Goal: Find specific page/section: Find specific page/section

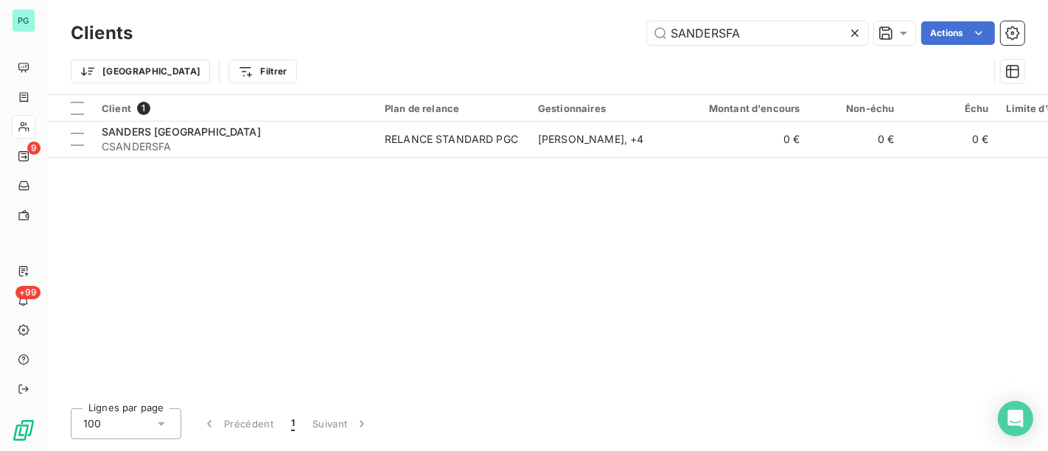
drag, startPoint x: 774, startPoint y: 32, endPoint x: 609, endPoint y: 15, distance: 166.7
click at [609, 15] on div "Clients SANDERSFA Actions Trier Filtrer" at bounding box center [547, 47] width 1001 height 94
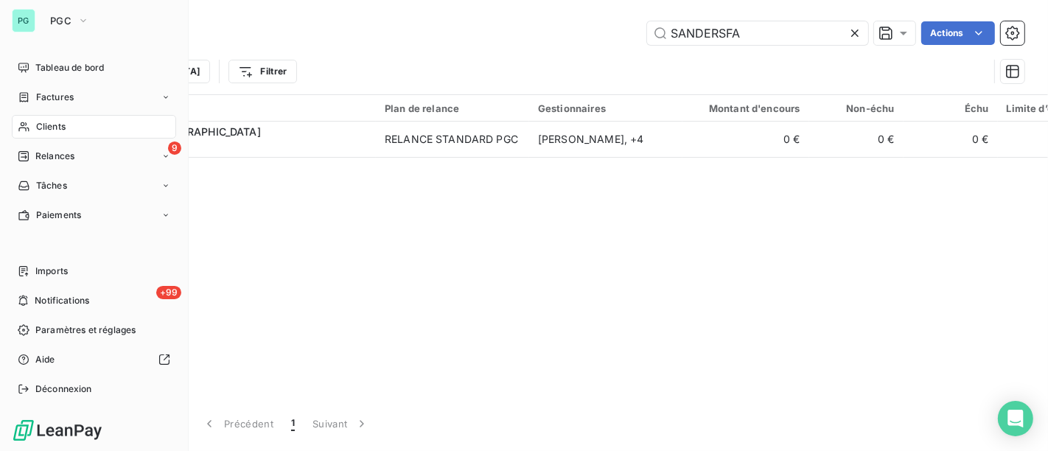
click at [61, 7] on div "PG PGC Tableau de bord Factures Clients 9 Relances Tâches Paiements Imports +99…" at bounding box center [94, 225] width 189 height 451
click at [67, 18] on span "PGC" at bounding box center [60, 21] width 21 height 12
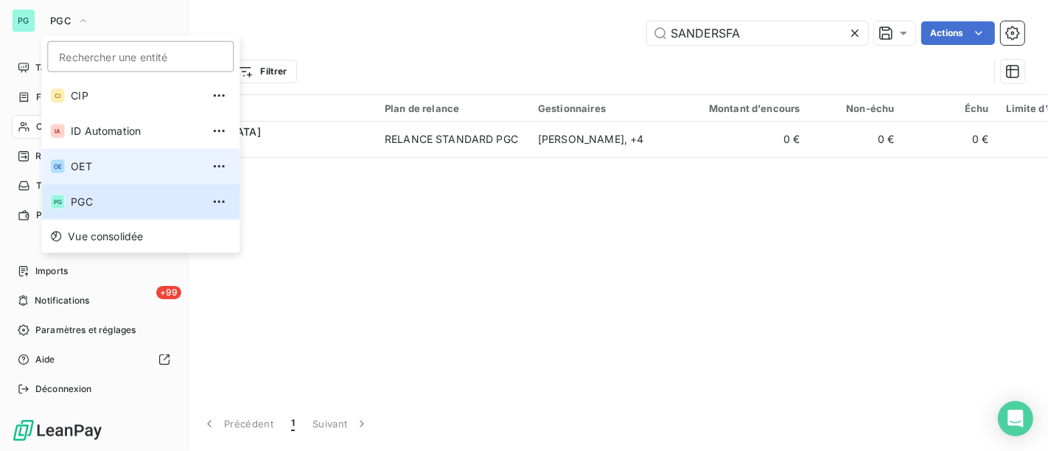
click at [100, 171] on span "OET" at bounding box center [136, 166] width 130 height 15
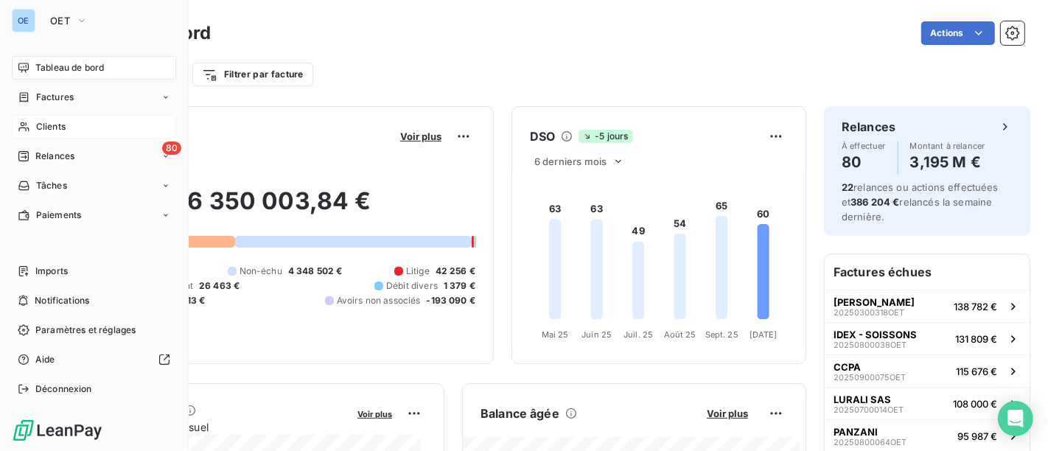
click at [40, 131] on span "Clients" at bounding box center [50, 126] width 29 height 13
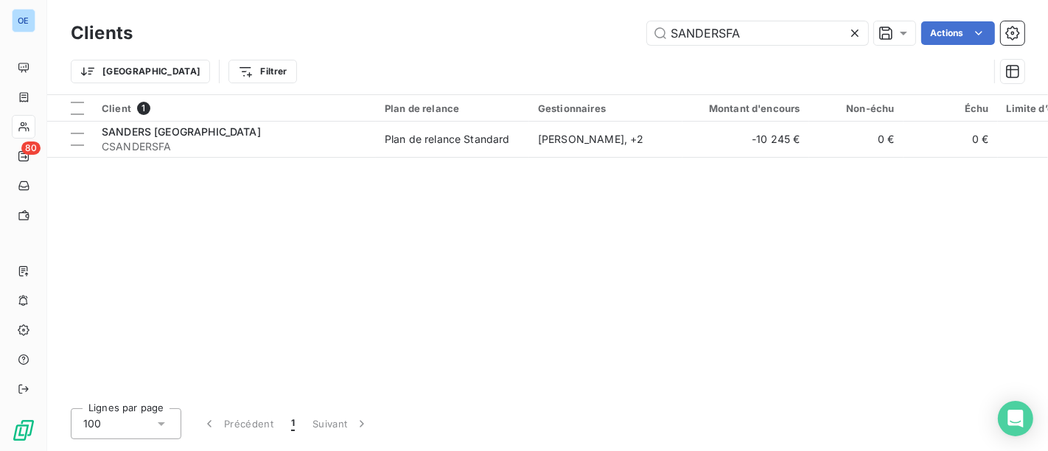
drag, startPoint x: 767, startPoint y: 35, endPoint x: 516, endPoint y: -18, distance: 257.0
click at [516, 0] on html "OE 80 Clients SANDERSFA Actions Trier Filtrer Client 1 Plan de relance Gestionn…" at bounding box center [524, 225] width 1048 height 451
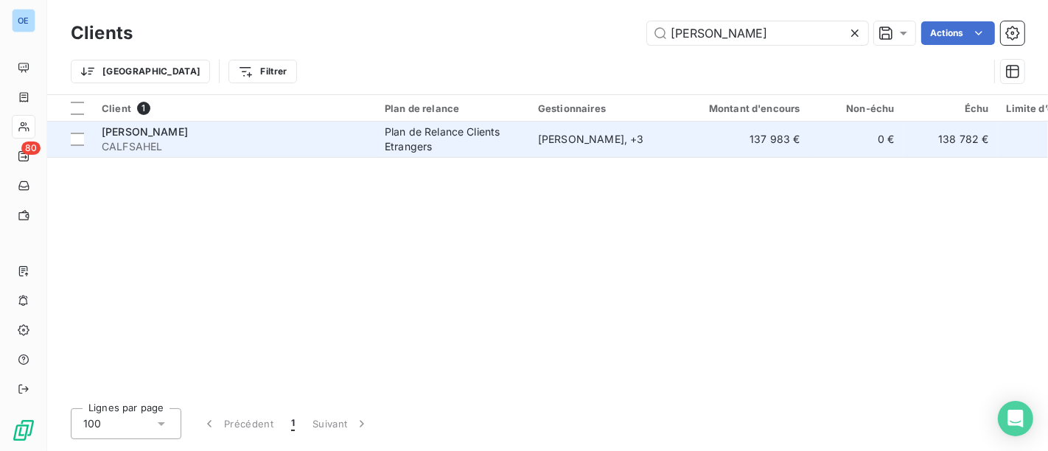
type input "[PERSON_NAME]"
click at [482, 144] on div "Plan de Relance Clients Etrangers" at bounding box center [453, 139] width 136 height 29
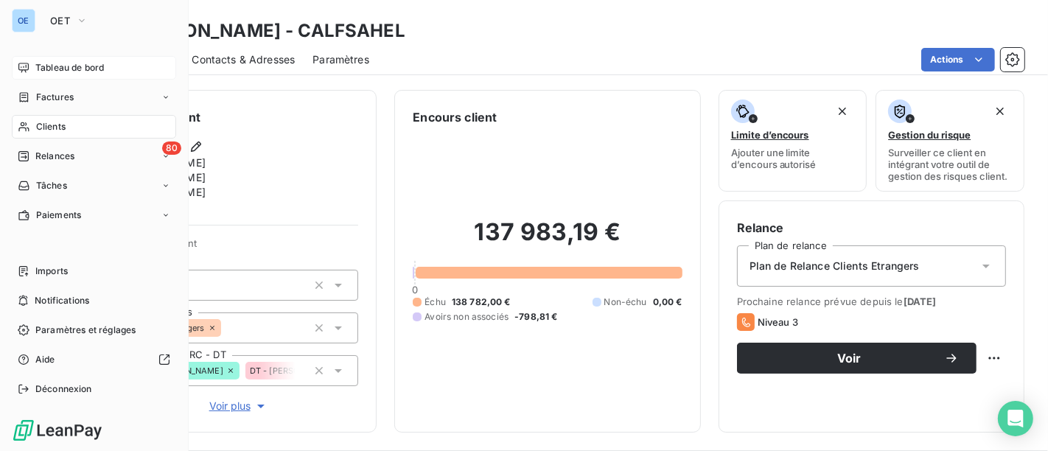
click at [97, 71] on span "Tableau de bord" at bounding box center [69, 67] width 69 height 13
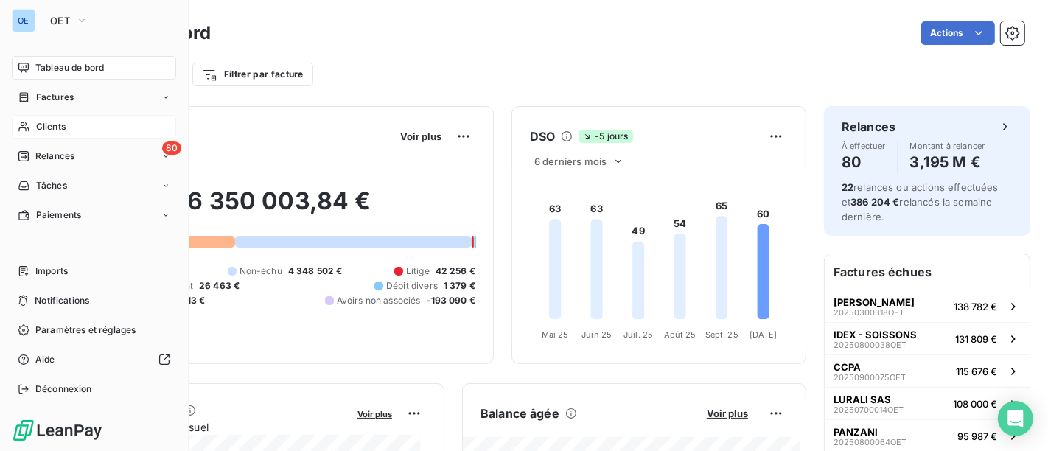
click at [53, 126] on span "Clients" at bounding box center [50, 126] width 29 height 13
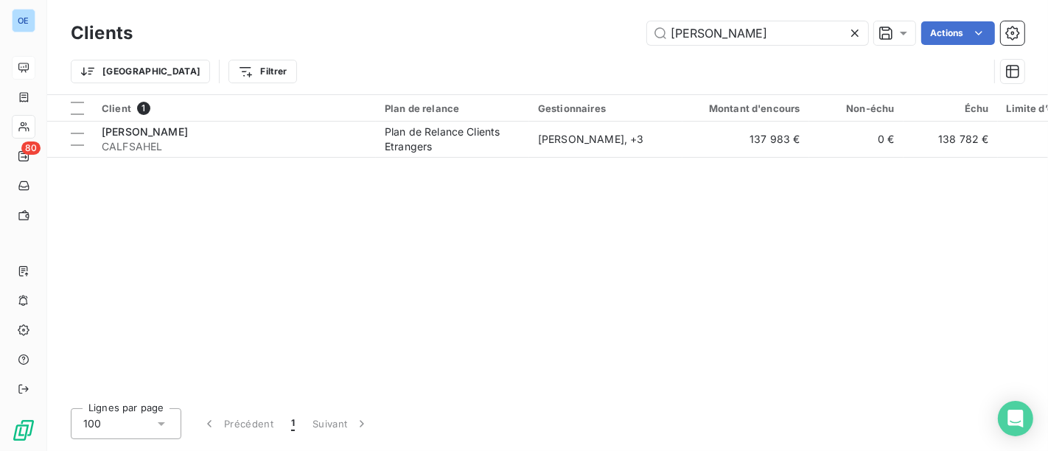
click at [508, 23] on div "[PERSON_NAME] sah Actions" at bounding box center [587, 33] width 874 height 24
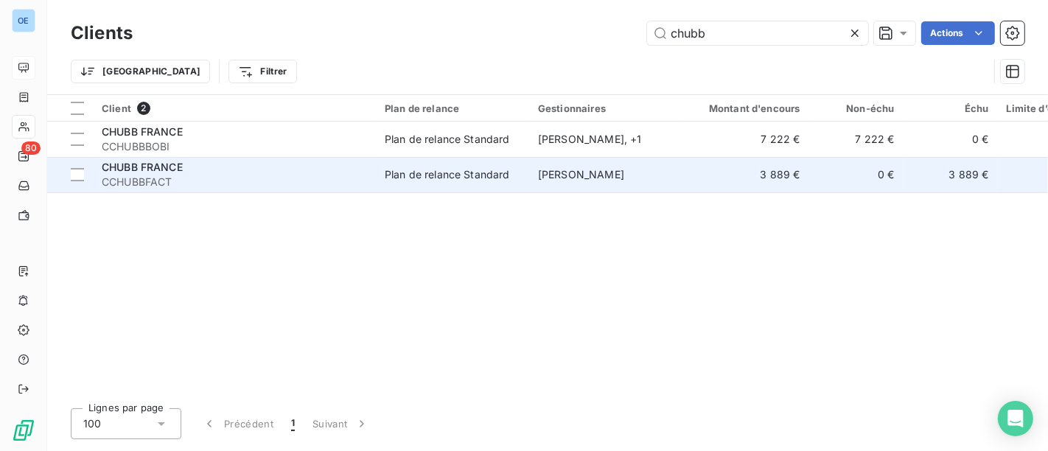
type input "chubb"
click at [442, 177] on div "Plan de relance Standard" at bounding box center [447, 174] width 125 height 15
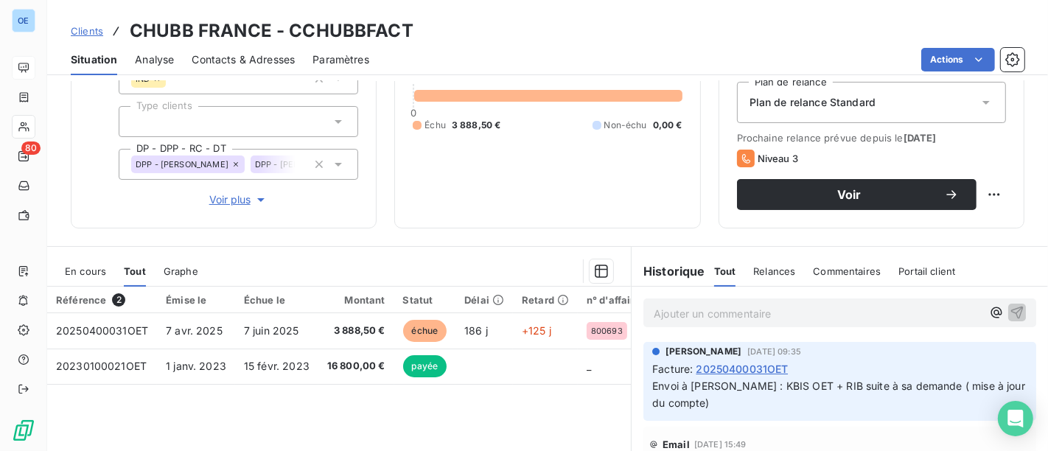
scroll to position [245, 0]
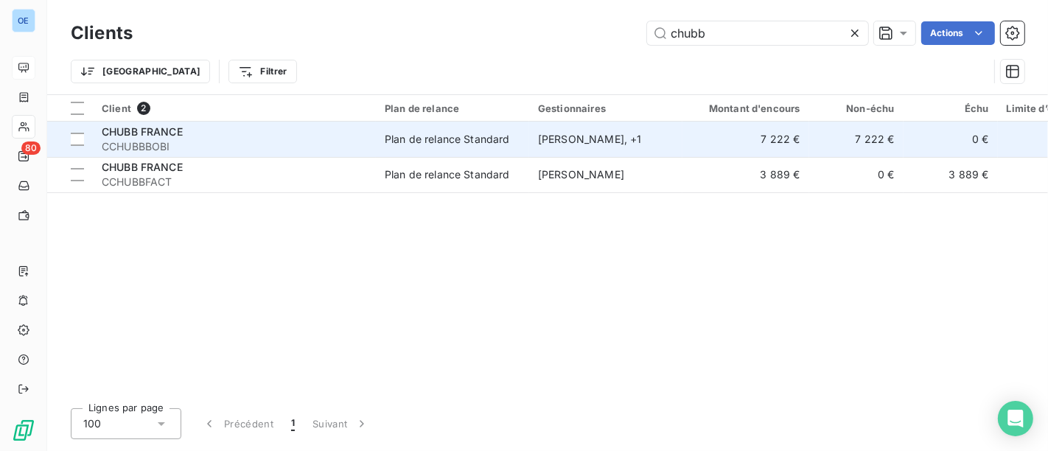
click at [220, 131] on div "CHUBB FRANCE" at bounding box center [234, 132] width 265 height 15
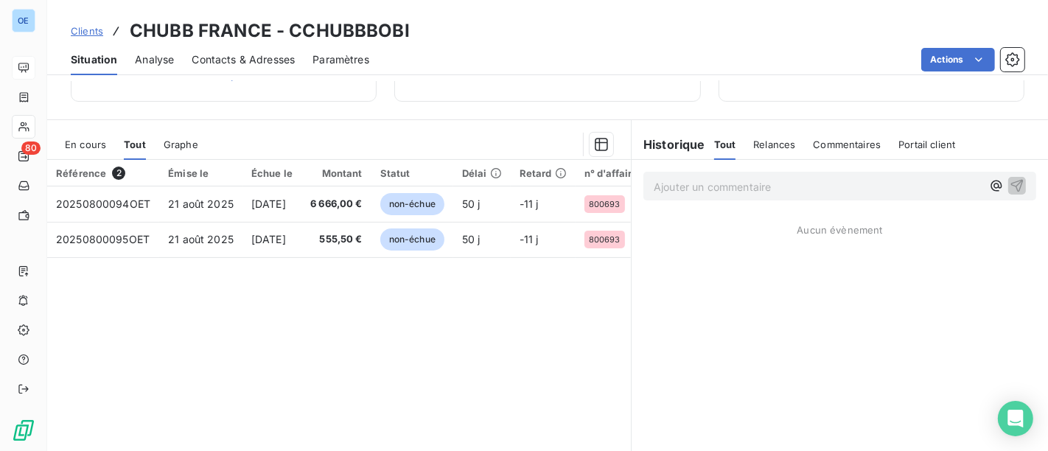
scroll to position [338, 0]
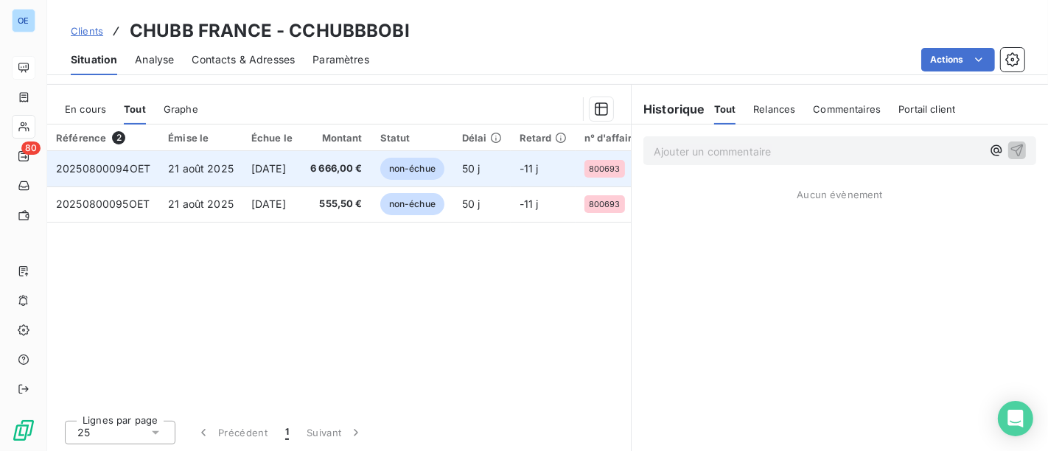
click at [347, 161] on span "6 666,00 €" at bounding box center [336, 168] width 52 height 15
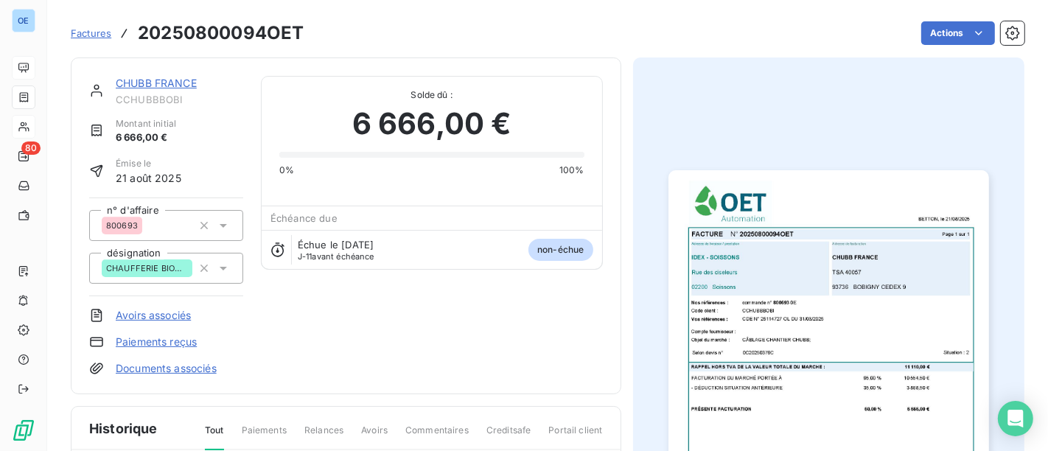
click at [785, 246] on img "button" at bounding box center [828, 396] width 321 height 452
